Goal: Transaction & Acquisition: Obtain resource

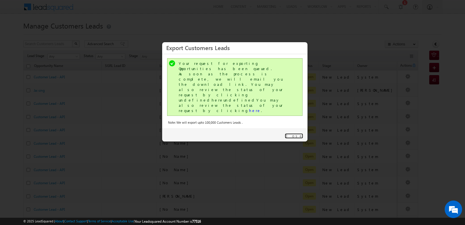
click at [300, 133] on link "Close" at bounding box center [294, 135] width 18 height 5
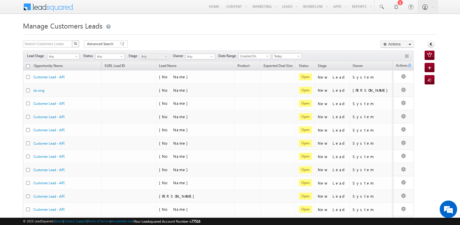
click at [325, 34] on div at bounding box center [230, 33] width 415 height 4
click at [392, 52] on link "Export Customers Leads" at bounding box center [397, 55] width 33 height 12
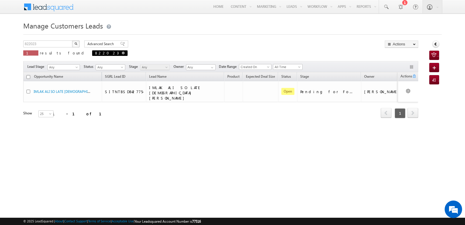
click at [122, 52] on span at bounding box center [123, 52] width 3 height 3
type input "Search Customers Leads"
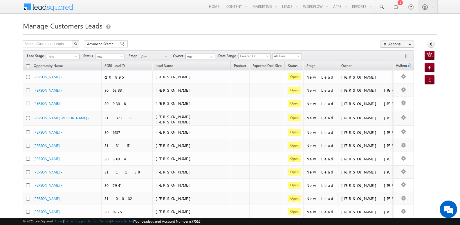
click at [254, 22] on h1 "Manage Customers Leads" at bounding box center [230, 24] width 415 height 11
click at [393, 56] on link "Export Customers Leads" at bounding box center [397, 55] width 33 height 12
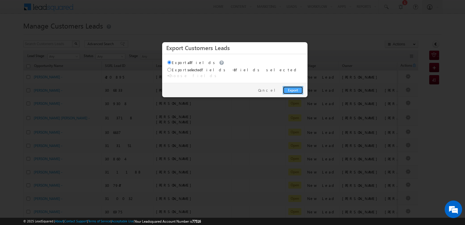
click at [292, 86] on link "Export" at bounding box center [293, 90] width 20 height 8
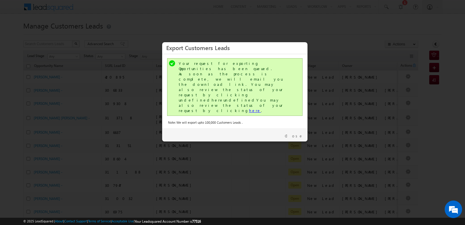
click at [249, 108] on link "here" at bounding box center [255, 110] width 12 height 5
click at [296, 133] on link "Close" at bounding box center [294, 135] width 18 height 5
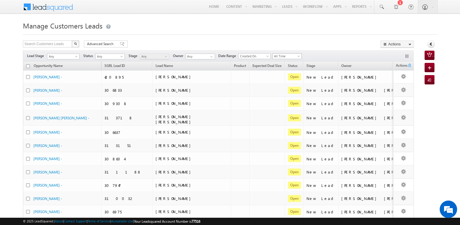
click at [288, 57] on span "All Time" at bounding box center [287, 55] width 28 height 5
click at [291, 82] on link "Today" at bounding box center [289, 80] width 29 height 5
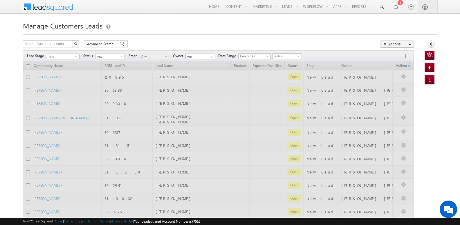
click at [324, 43] on div "Search Customers Leads X 505230 results found Advanced Search Advanced search r…" at bounding box center [218, 44] width 391 height 8
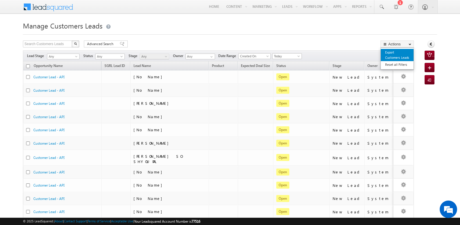
click at [396, 52] on link "Export Customers Leads" at bounding box center [397, 55] width 33 height 12
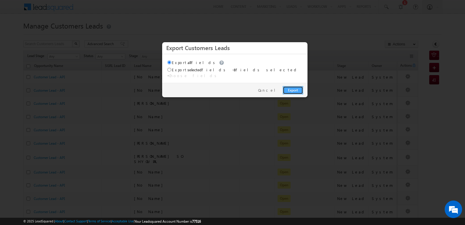
click at [293, 86] on link "Export" at bounding box center [293, 90] width 20 height 8
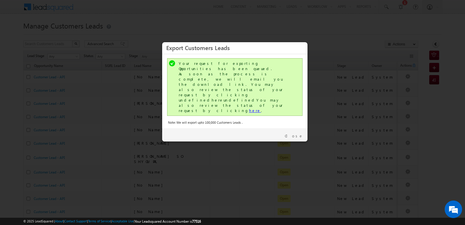
click at [249, 108] on link "here" at bounding box center [255, 110] width 12 height 5
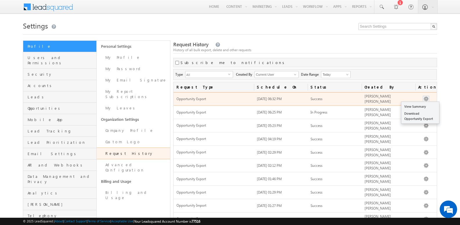
click at [427, 98] on button "button" at bounding box center [427, 99] width 6 height 6
click at [412, 113] on link "Download Opportunity Export" at bounding box center [421, 116] width 38 height 12
